Goal: Use online tool/utility: Utilize a website feature to perform a specific function

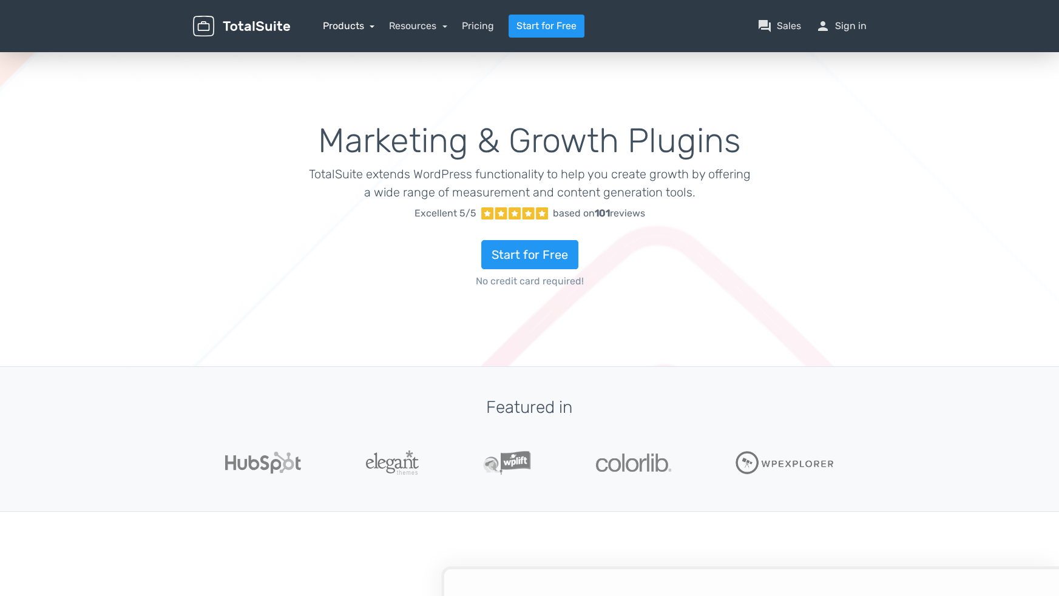
click at [360, 30] on link "Products" at bounding box center [349, 26] width 52 height 12
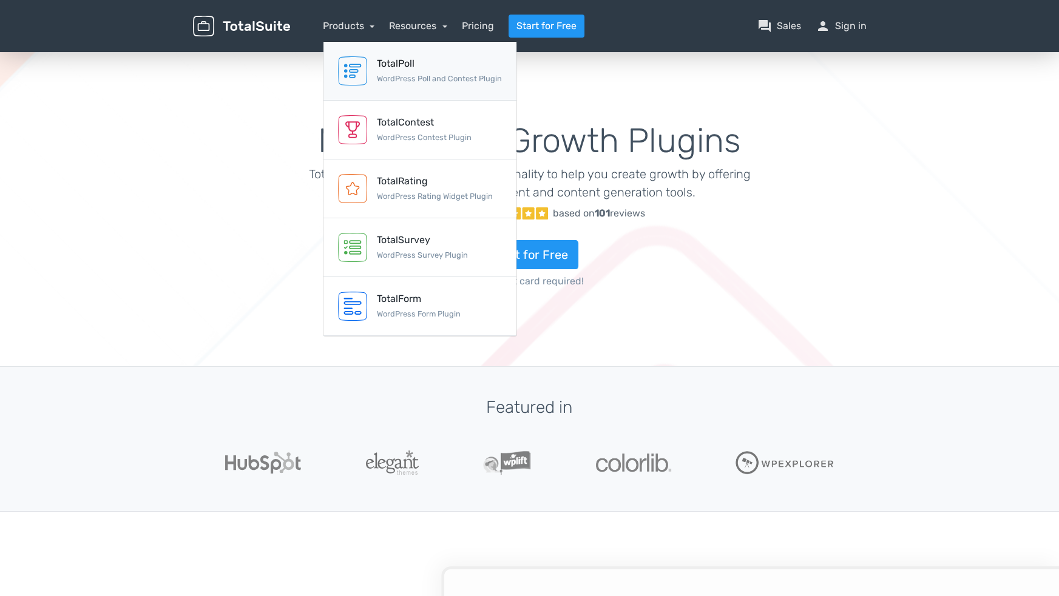
click at [394, 70] on div "TotalPoll WordPress Poll and Contest Plugin" at bounding box center [439, 70] width 125 height 29
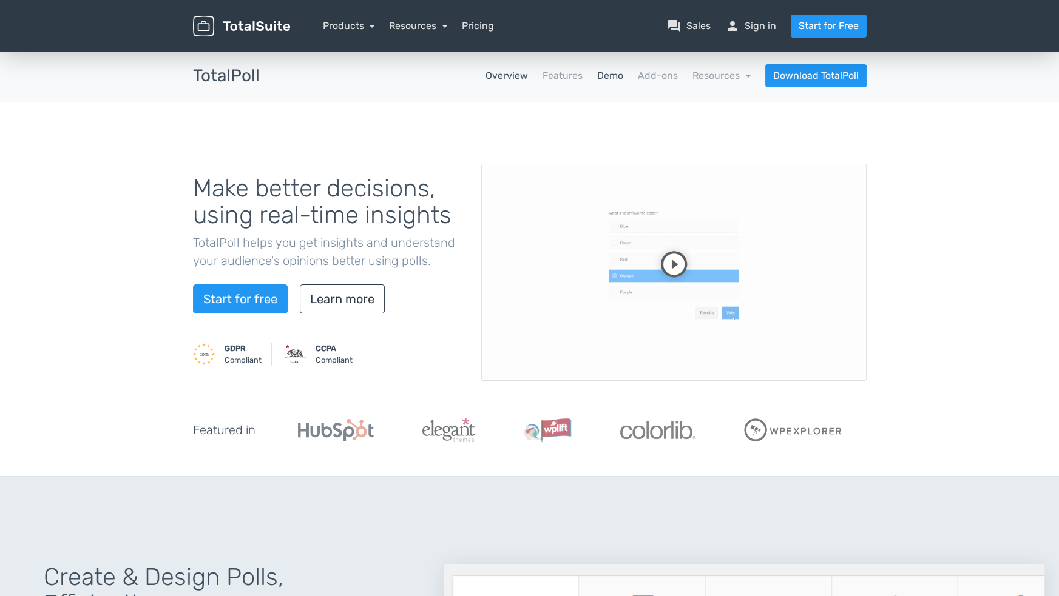
click at [603, 82] on link "Demo" at bounding box center [610, 76] width 26 height 15
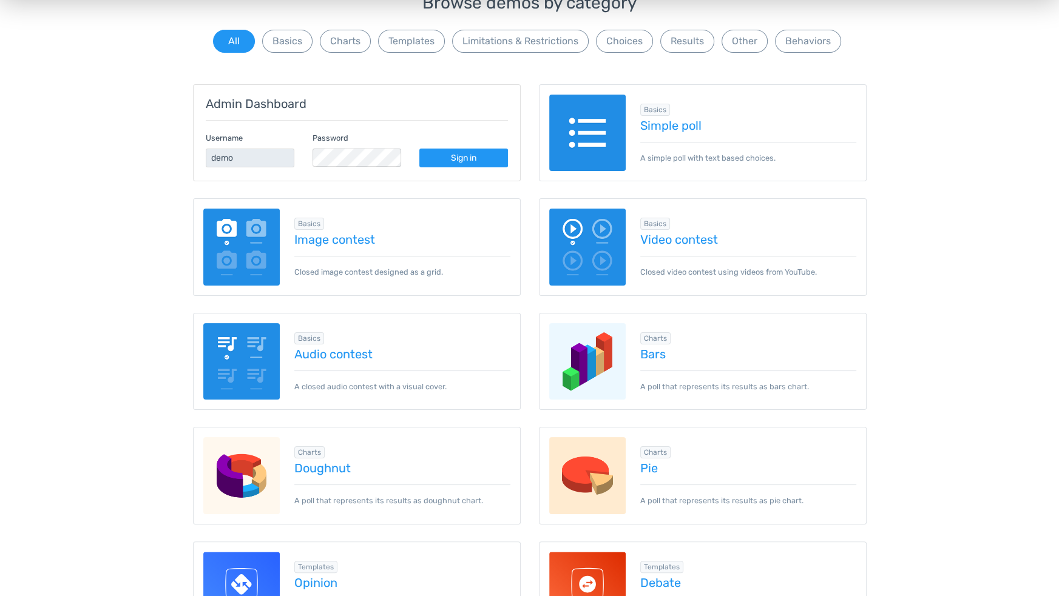
scroll to position [121, 0]
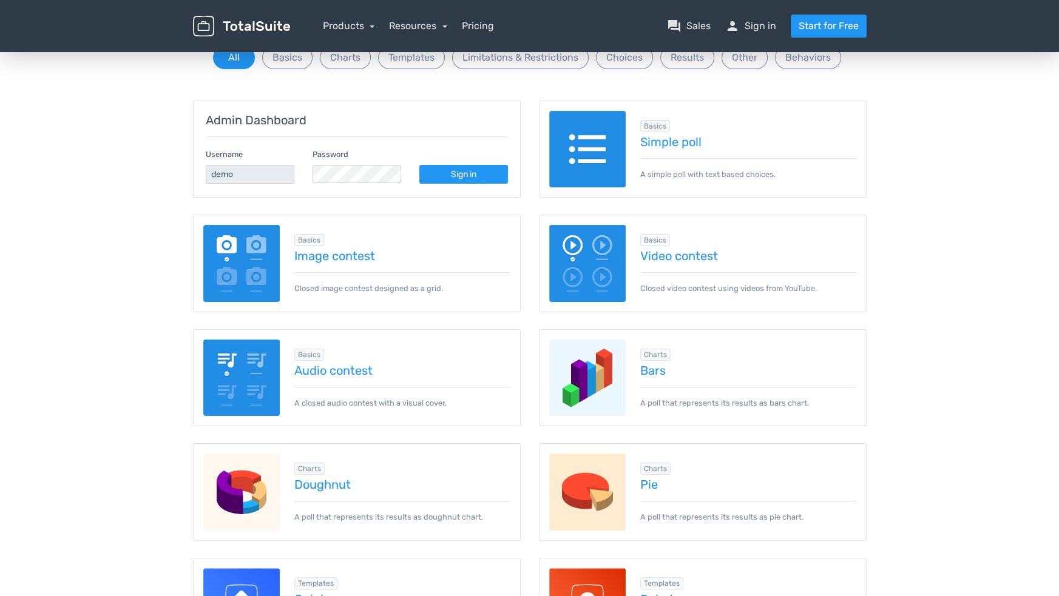
click at [590, 169] on img at bounding box center [587, 149] width 77 height 77
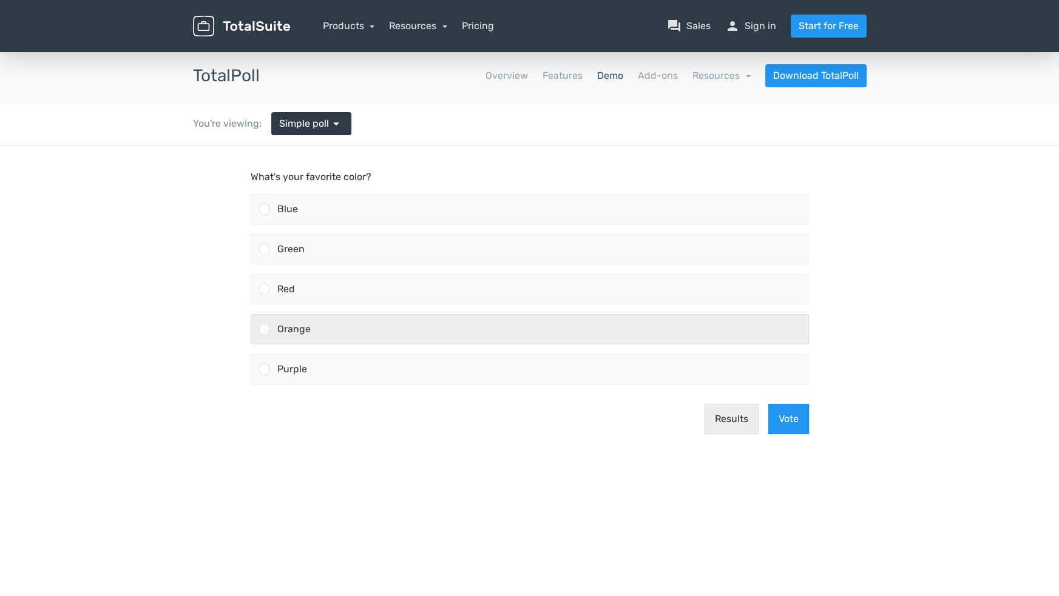
click at [357, 329] on div "Orange" at bounding box center [539, 329] width 538 height 29
click at [264, 329] on input "Orange" at bounding box center [264, 329] width 0 height 0
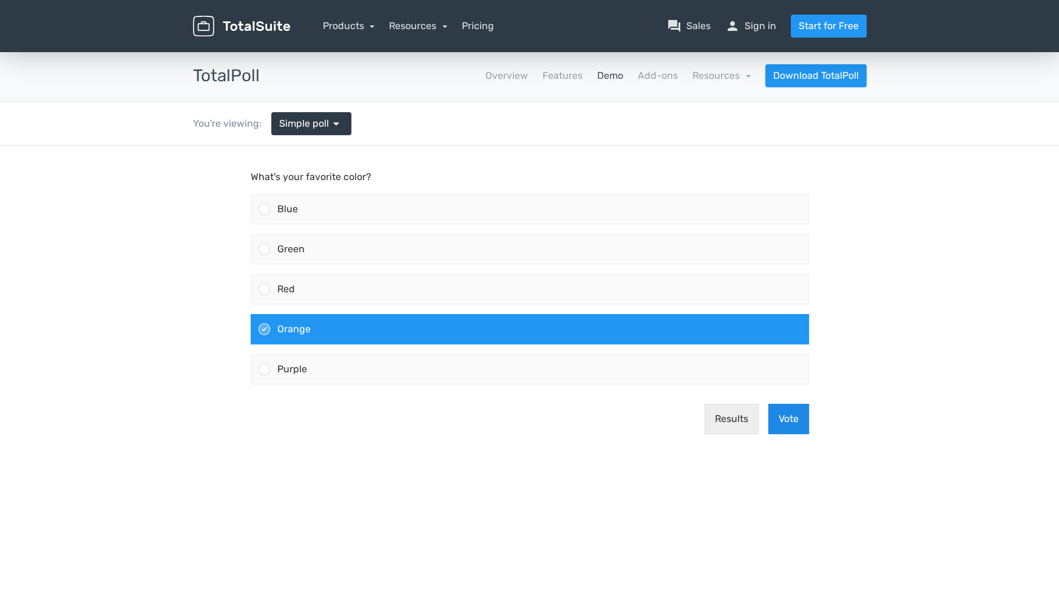
click at [781, 418] on button "Vote" at bounding box center [788, 419] width 41 height 30
